Goal: Information Seeking & Learning: Learn about a topic

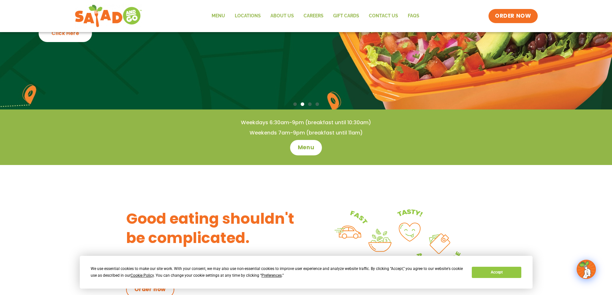
scroll to position [108, 0]
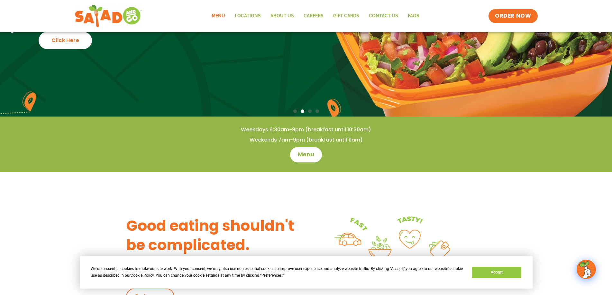
click at [219, 12] on link "Menu" at bounding box center [218, 16] width 23 height 15
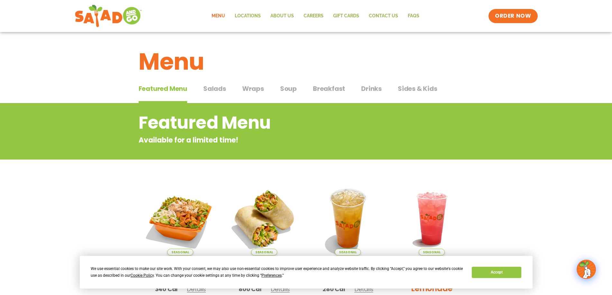
click at [222, 92] on span "Salads" at bounding box center [214, 89] width 23 height 10
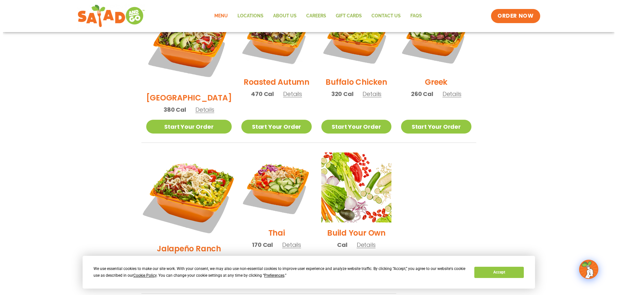
scroll to position [386, 0]
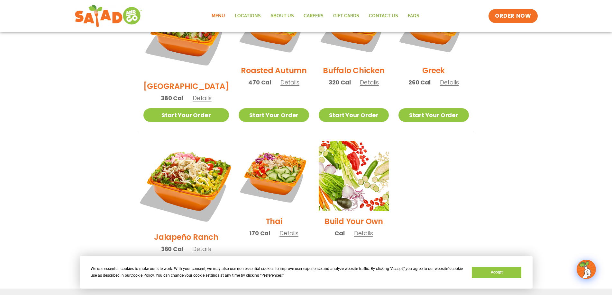
click at [179, 157] on img at bounding box center [186, 184] width 101 height 101
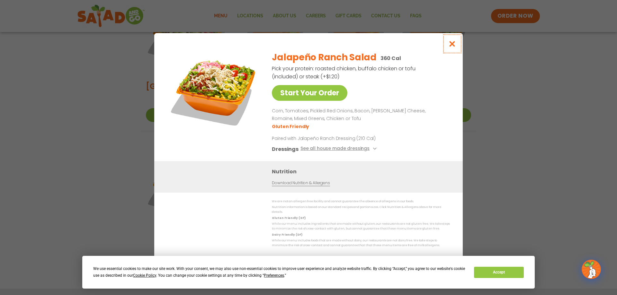
click at [452, 43] on icon "Close modal" at bounding box center [452, 43] width 8 height 7
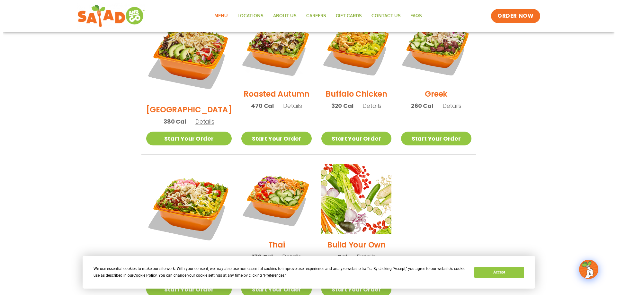
scroll to position [337, 0]
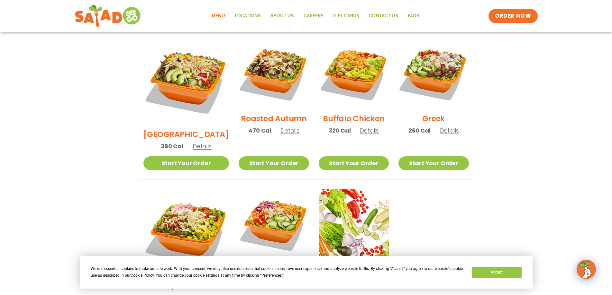
click at [487, 68] on section "Salads Our house-made dressings make our huge portions even more delicious. Goo…" at bounding box center [306, 48] width 612 height 565
click at [354, 58] on img at bounding box center [353, 73] width 82 height 82
